Goal: Book appointment/travel/reservation

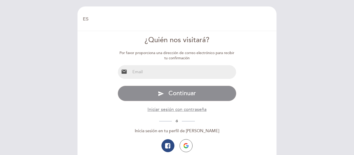
select select "es"
click at [185, 71] on input "email" at bounding box center [183, 72] width 106 height 14
type input "[EMAIL_ADDRESS][DOMAIN_NAME]"
click at [251, 86] on form "¿Quién nos visitará? Por favor proporciona una dirección de correo electrónico …" at bounding box center [177, 105] width 192 height 140
click at [272, 95] on form "¿Quién nos visitará? Por favor proporciona una dirección de correo electrónico …" at bounding box center [177, 105] width 192 height 140
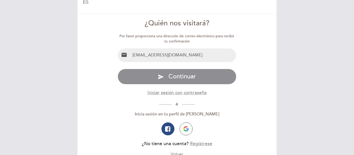
scroll to position [31, 0]
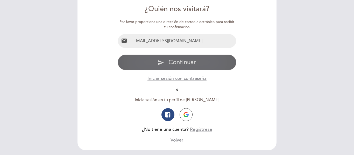
click at [197, 63] on button "send Continuar" at bounding box center [177, 63] width 119 height 16
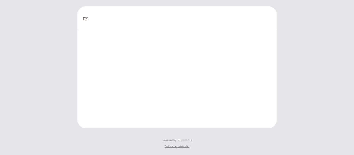
scroll to position [0, 0]
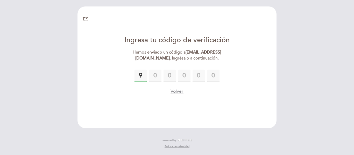
type input "9"
type input "8"
type input "7"
type input "1"
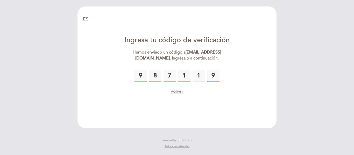
type input "9"
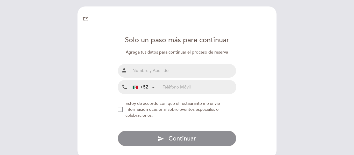
click at [165, 69] on input "text" at bounding box center [183, 71] width 106 height 14
type input "[PERSON_NAME]"
click at [173, 88] on input "tel" at bounding box center [199, 87] width 73 height 14
type input "3511214409"
click at [123, 110] on div "NEW_MODAL_AGREE_RESTAURANT_SEND_OCCASIONAL_INFO" at bounding box center [120, 109] width 5 height 5
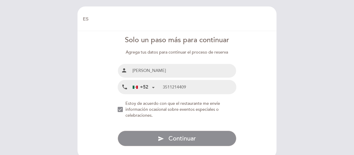
click at [118, 110] on div "NEW_MODAL_AGREE_RESTAURANT_SEND_OCCASIONAL_INFO" at bounding box center [120, 109] width 5 height 5
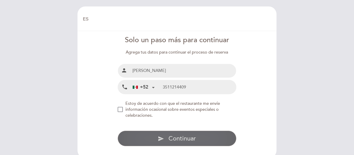
click at [193, 141] on span "Continuar" at bounding box center [182, 139] width 27 height 8
